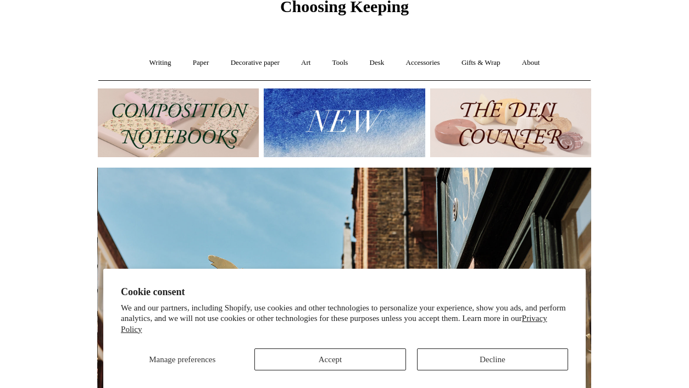
scroll to position [115, 0]
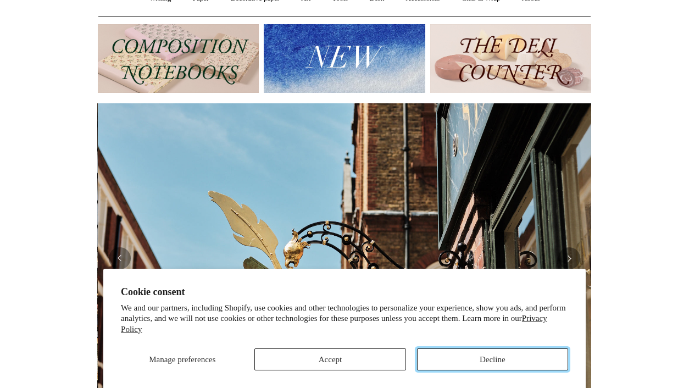
click at [495, 361] on button "Decline" at bounding box center [492, 359] width 151 height 22
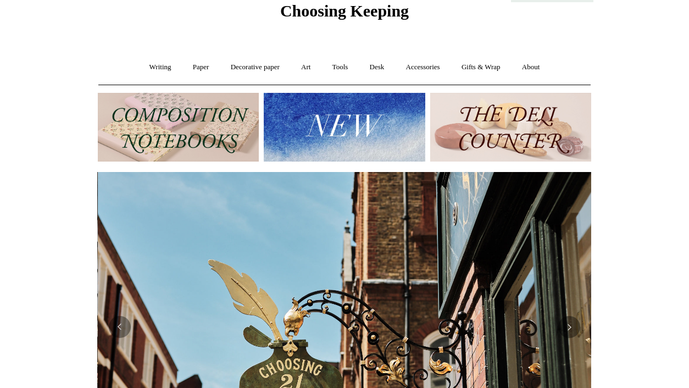
scroll to position [0, 0]
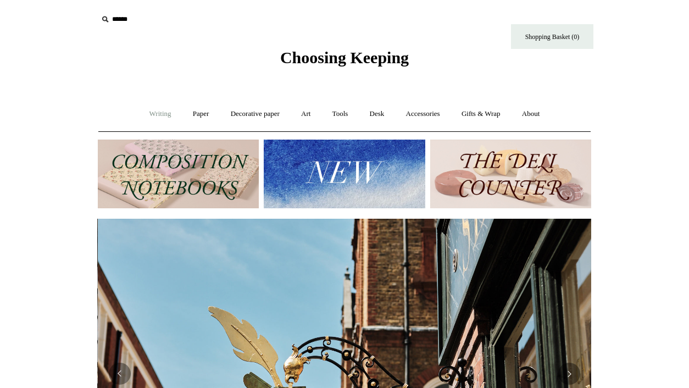
click at [152, 114] on link "Writing +" at bounding box center [160, 113] width 42 height 29
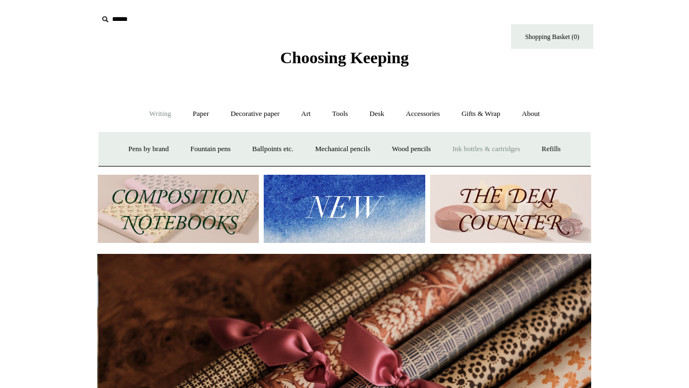
scroll to position [0, 986]
click at [191, 115] on link "Paper +" at bounding box center [201, 113] width 36 height 29
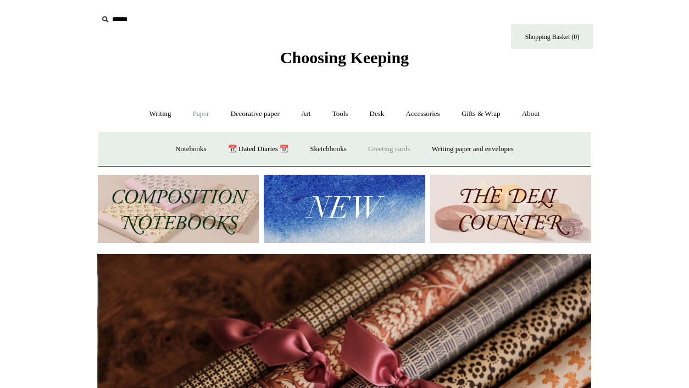
click at [392, 146] on link "Greeting cards +" at bounding box center [388, 149] width 61 height 29
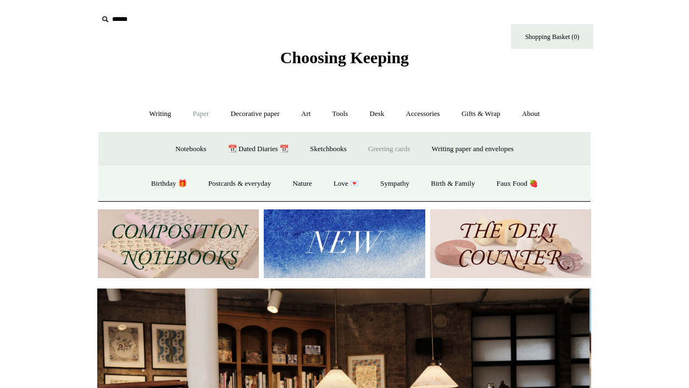
scroll to position [0, 0]
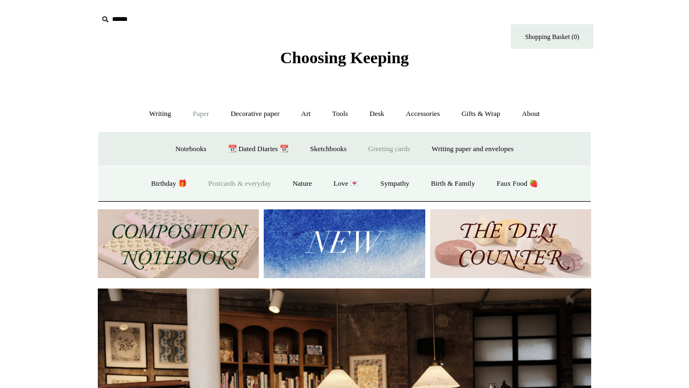
click at [244, 183] on link "Postcards & everyday" at bounding box center [239, 183] width 82 height 29
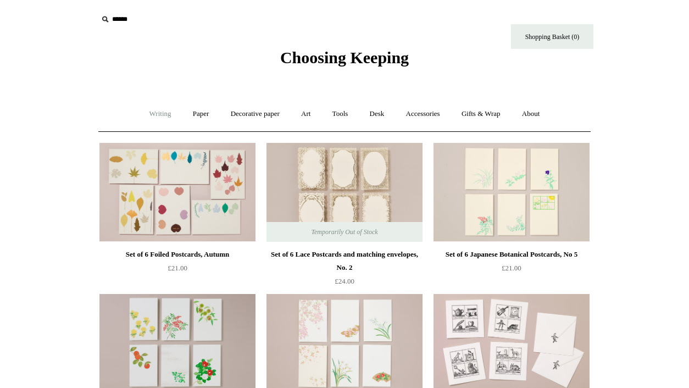
click at [155, 114] on link "Writing +" at bounding box center [160, 113] width 42 height 29
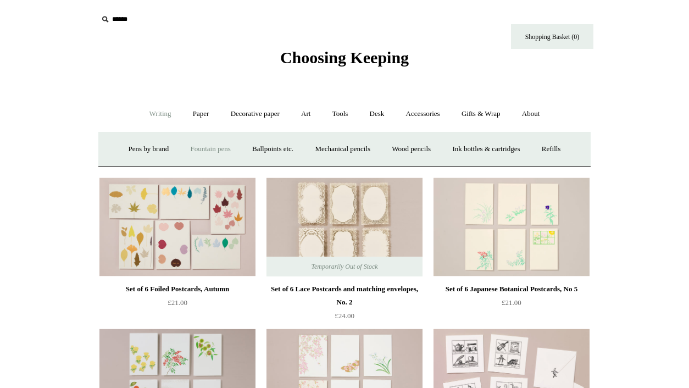
click at [193, 145] on link "Fountain pens +" at bounding box center [210, 149] width 60 height 29
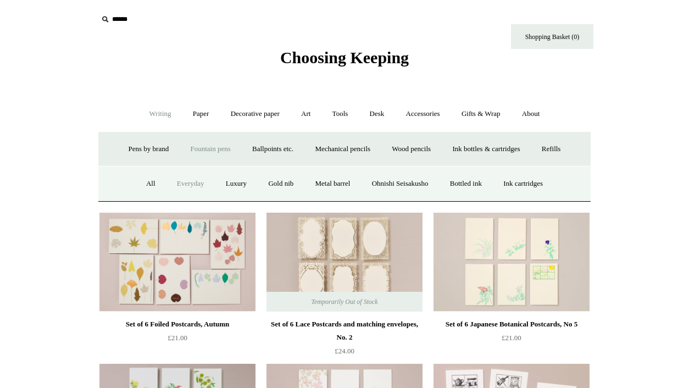
click at [172, 183] on link "Everyday" at bounding box center [190, 183] width 47 height 29
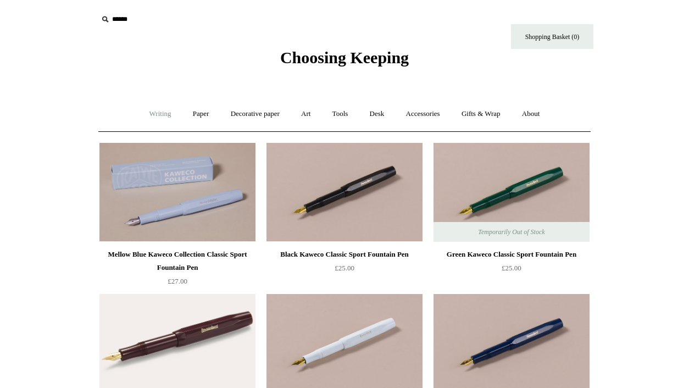
click at [147, 115] on link "Writing +" at bounding box center [160, 113] width 42 height 29
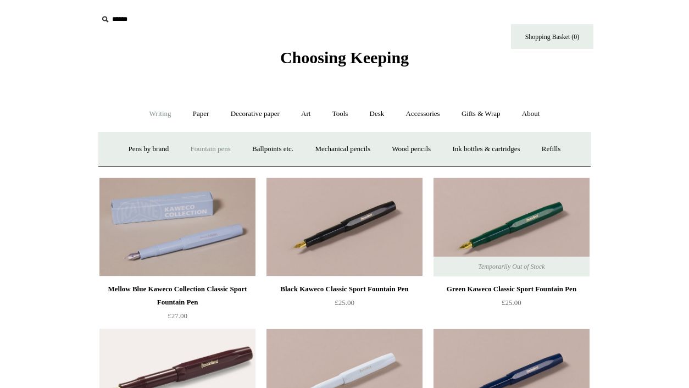
click at [195, 148] on link "Fountain pens +" at bounding box center [210, 149] width 60 height 29
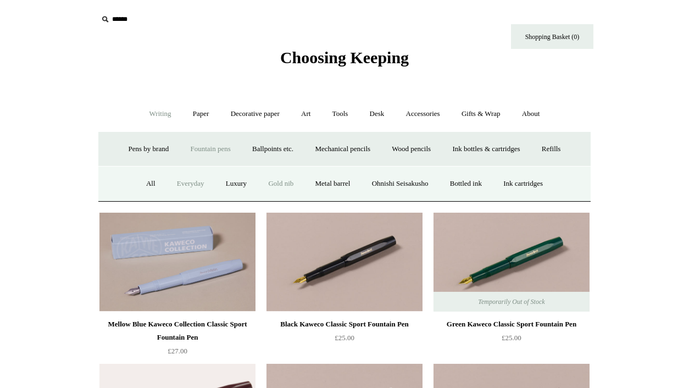
click at [276, 183] on link "Gold nib" at bounding box center [280, 183] width 45 height 29
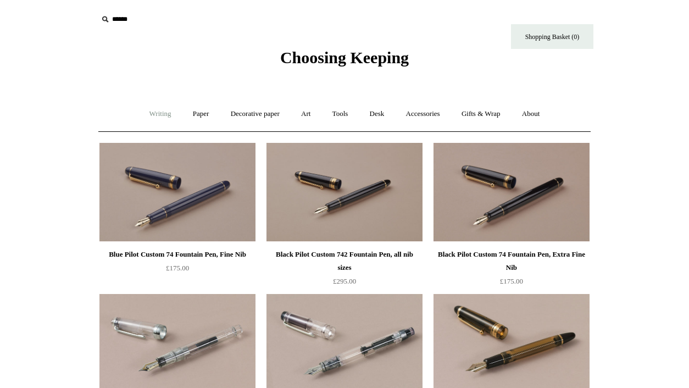
click at [154, 115] on link "Writing +" at bounding box center [160, 113] width 42 height 29
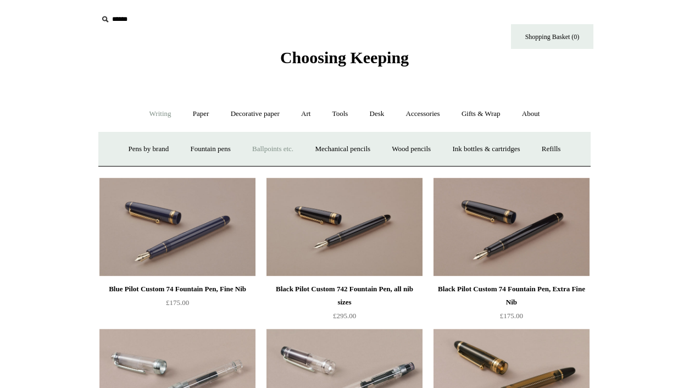
click at [258, 149] on link "Ballpoints etc. +" at bounding box center [272, 149] width 61 height 29
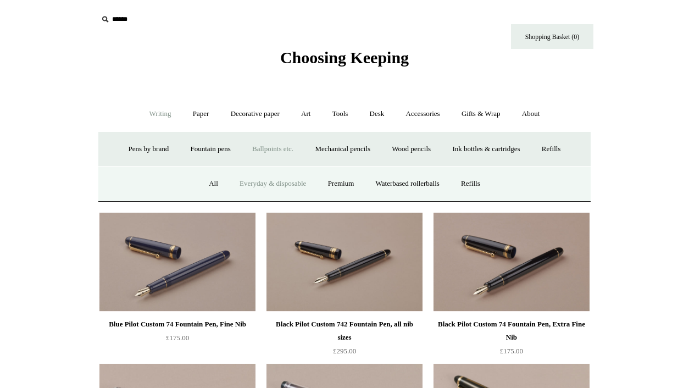
click at [243, 182] on link "Everyday & disposable" at bounding box center [273, 183] width 86 height 29
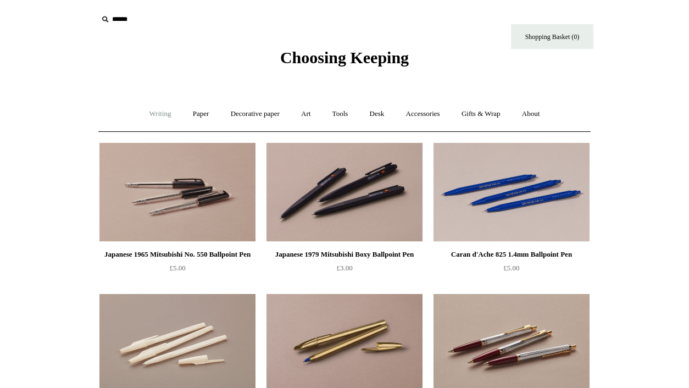
click at [155, 114] on link "Writing +" at bounding box center [160, 113] width 42 height 29
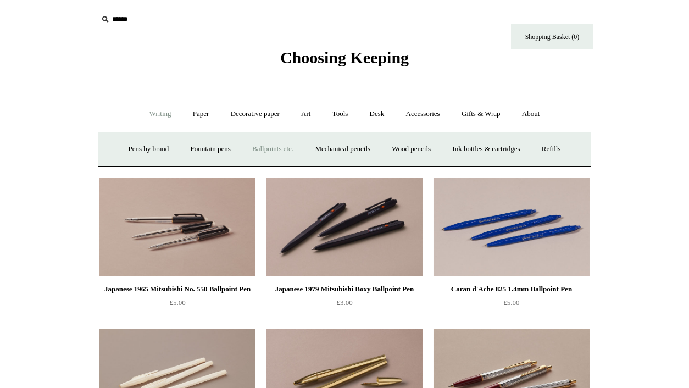
click at [258, 148] on link "Ballpoints etc. +" at bounding box center [272, 149] width 61 height 29
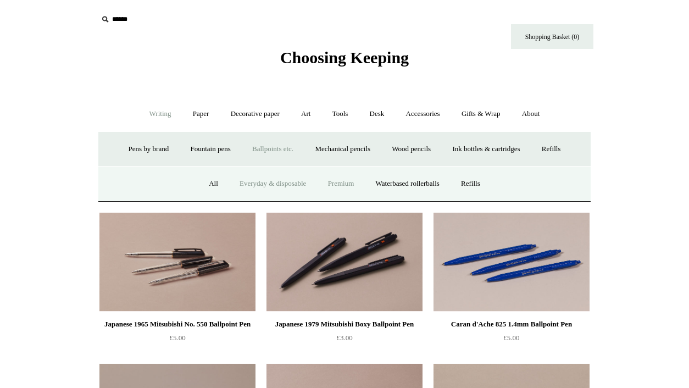
click at [340, 181] on link "Premium" at bounding box center [341, 183] width 46 height 29
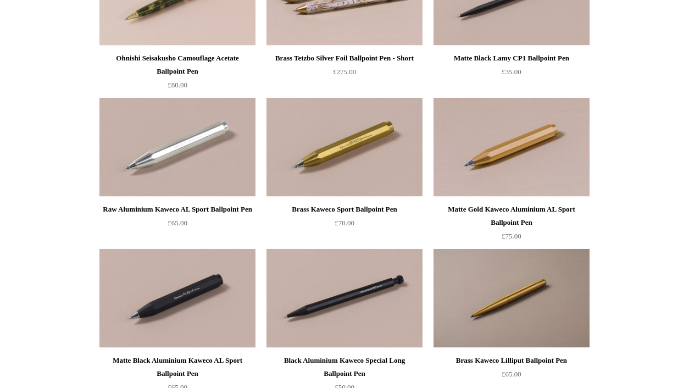
scroll to position [58, 0]
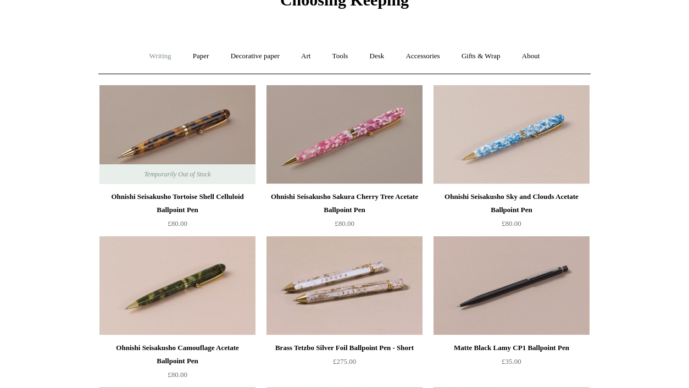
click at [158, 57] on link "Writing +" at bounding box center [160, 56] width 42 height 29
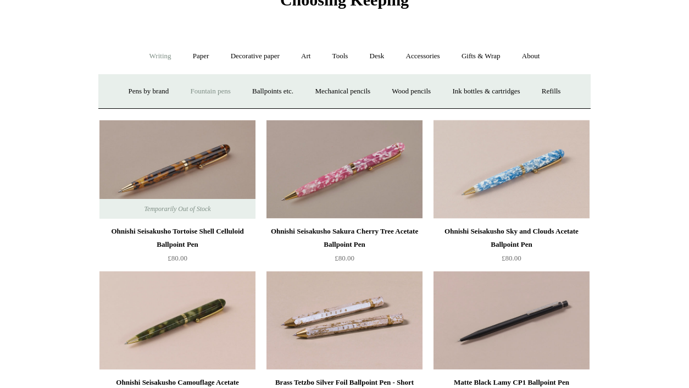
click at [211, 91] on link "Fountain pens +" at bounding box center [210, 91] width 60 height 29
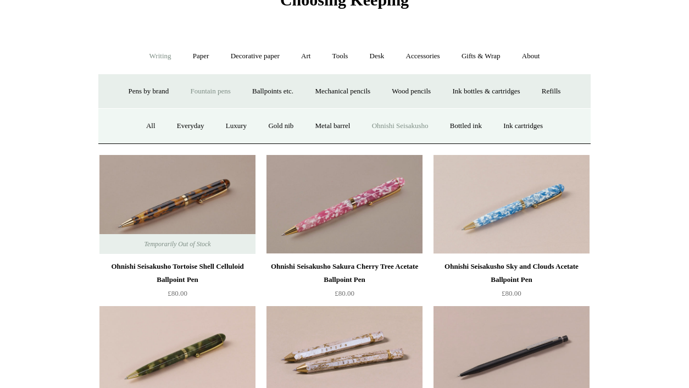
click at [400, 126] on link "Ohnishi Seisakusho" at bounding box center [400, 125] width 76 height 29
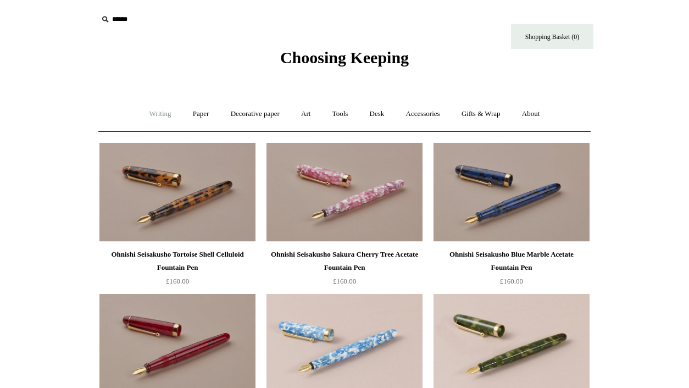
click at [153, 113] on link "Writing +" at bounding box center [160, 113] width 42 height 29
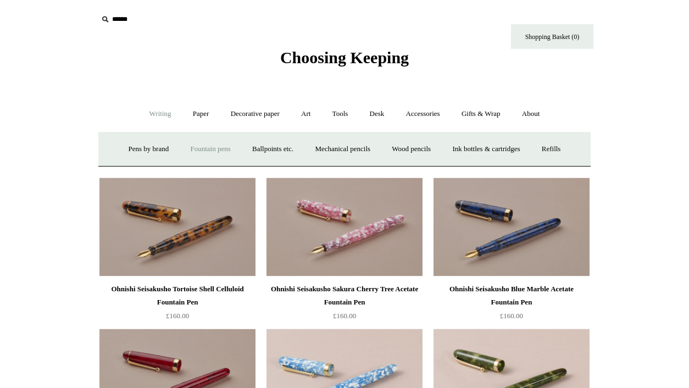
click at [210, 146] on link "Fountain pens +" at bounding box center [210, 149] width 60 height 29
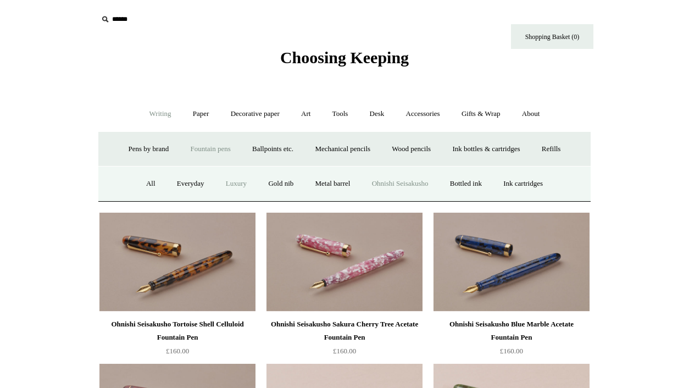
click at [232, 181] on link "Luxury" at bounding box center [236, 183] width 41 height 29
click at [195, 114] on link "Paper +" at bounding box center [201, 113] width 36 height 29
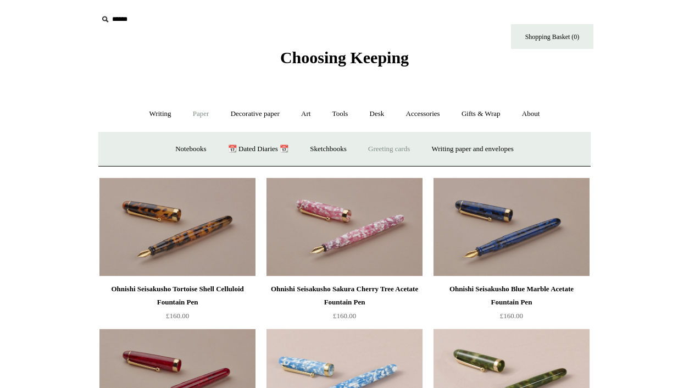
click at [399, 150] on link "Greeting cards +" at bounding box center [388, 149] width 61 height 29
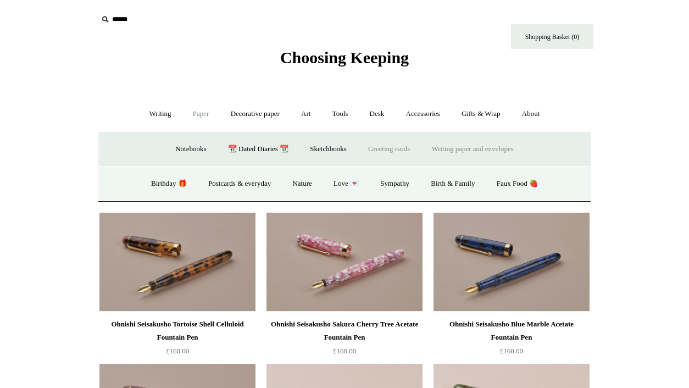
click at [495, 149] on link "Writing paper and envelopes +" at bounding box center [473, 149] width 102 height 29
click at [390, 183] on link "Notecard sets" at bounding box center [387, 183] width 58 height 29
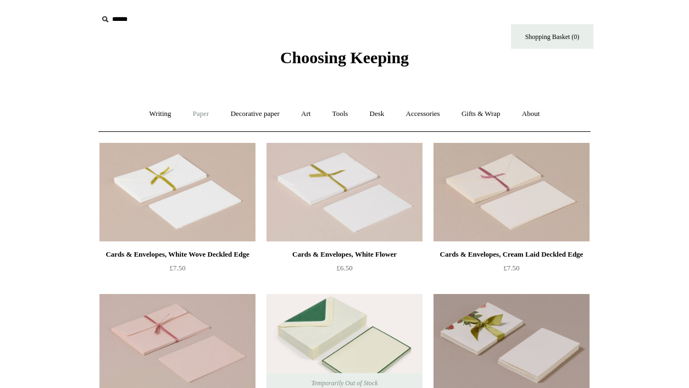
click at [195, 113] on link "Paper +" at bounding box center [201, 113] width 36 height 29
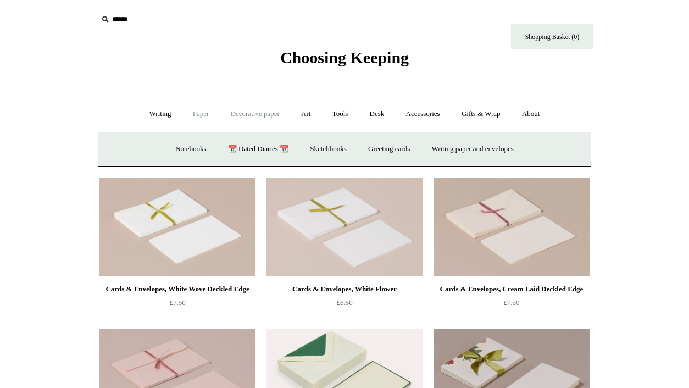
click at [250, 114] on link "Decorative paper +" at bounding box center [255, 113] width 69 height 29
click at [166, 147] on link "All" at bounding box center [177, 149] width 29 height 29
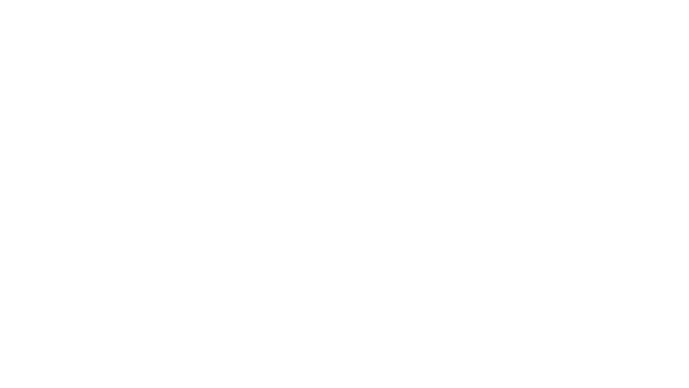
scroll to position [174, 0]
